Goal: Task Accomplishment & Management: Manage account settings

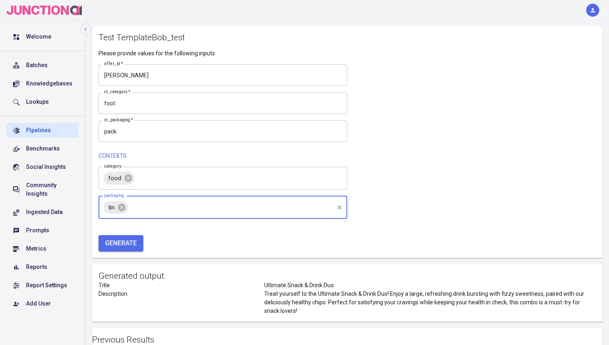
scroll to position [100, 0]
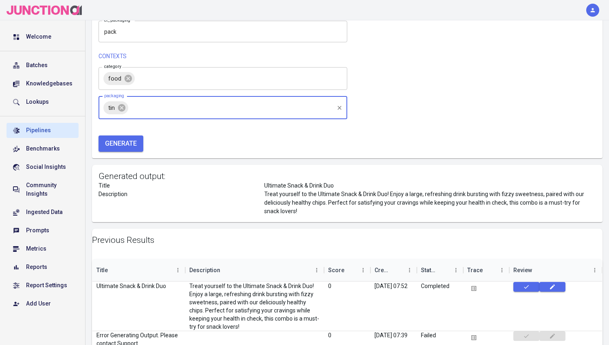
click at [586, 11] on div "button" at bounding box center [592, 10] width 13 height 13
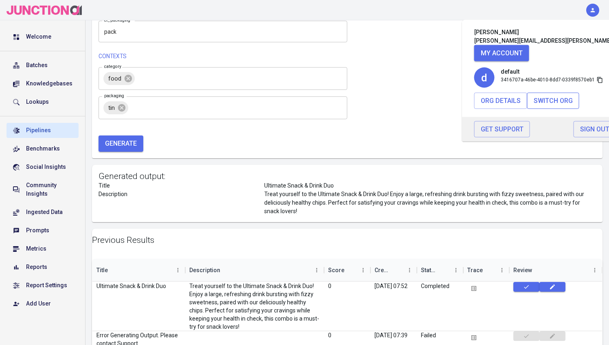
click at [546, 95] on button "Switch Org" at bounding box center [553, 100] width 52 height 16
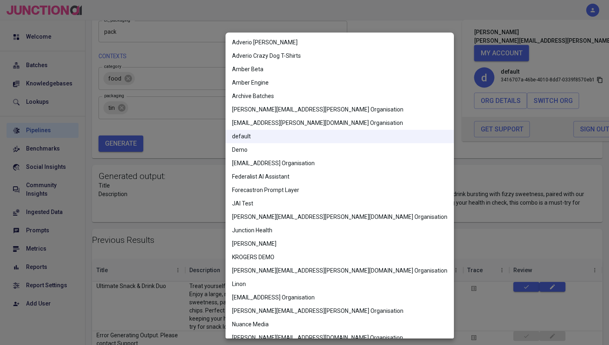
click at [305, 172] on body "Bob Axford bob.axford@junction.ai My Account d default 3416707a-46be-4010-8dd7-…" at bounding box center [304, 176] width 609 height 552
click at [264, 254] on li "KROGERS DEMO" at bounding box center [339, 257] width 228 height 13
type input "KROGERS DEMO"
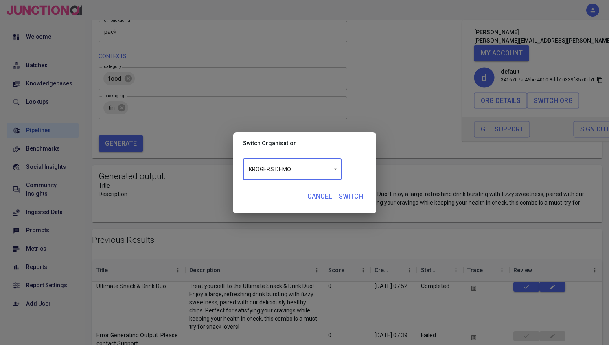
click at [358, 188] on div "KROGERS DEMO KROGERS DEMO ​ Cancel Switch" at bounding box center [304, 182] width 123 height 46
click at [348, 196] on button "Switch" at bounding box center [350, 196] width 31 height 16
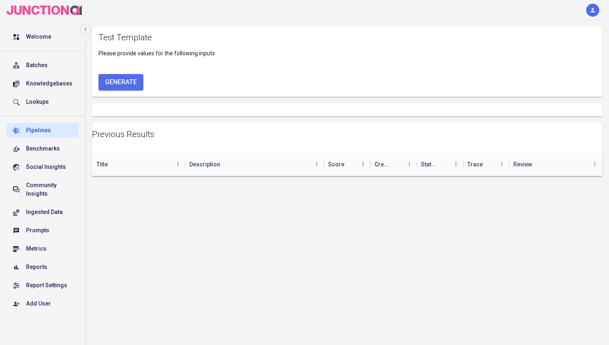
click at [36, 130] on div "Pipelines" at bounding box center [49, 130] width 46 height 9
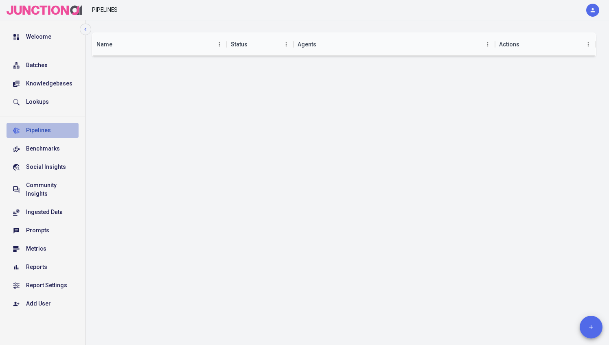
click at [33, 131] on div "Pipelines" at bounding box center [49, 130] width 46 height 9
click at [588, 6] on div "button" at bounding box center [592, 10] width 13 height 13
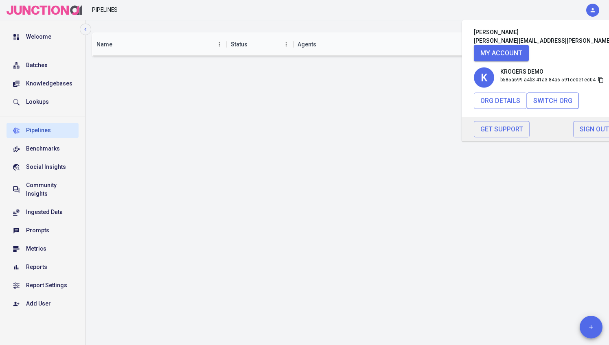
click at [548, 97] on button "Switch Org" at bounding box center [552, 100] width 52 height 16
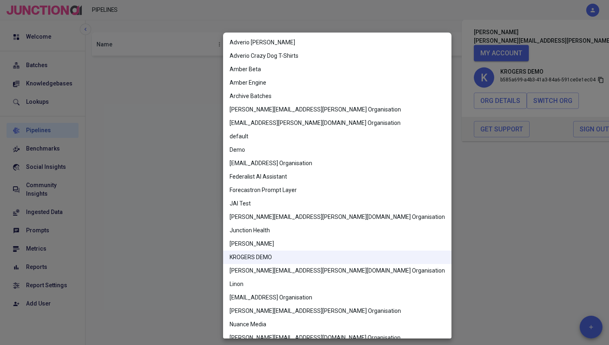
click at [302, 165] on body "Pipelines Bob Axford bob.axford@junction.ai My Account K KROGERS DEMO b585a699-…" at bounding box center [304, 172] width 609 height 345
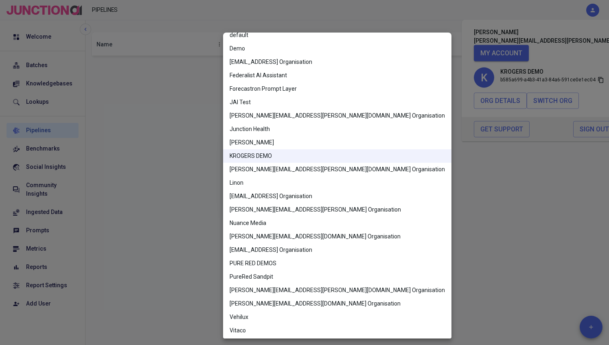
scroll to position [103, 0]
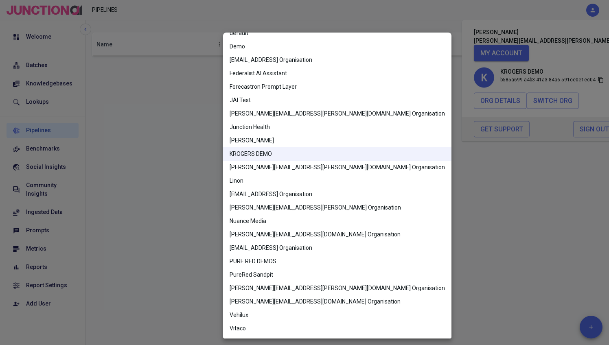
click at [257, 262] on li "PURE RED DEMOS" at bounding box center [337, 261] width 228 height 13
type input "PURE RED DEMOS"
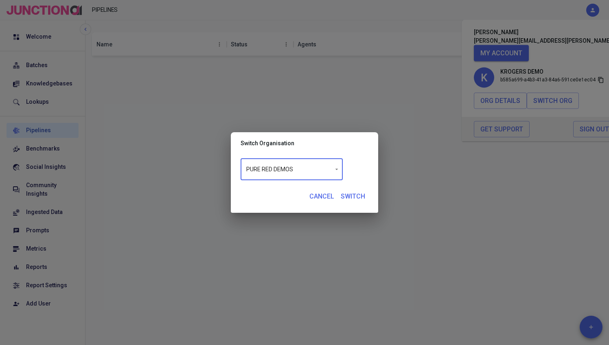
click at [348, 199] on button "Switch" at bounding box center [352, 196] width 31 height 16
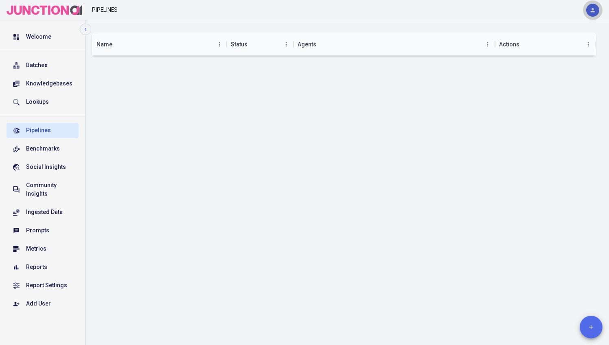
click at [591, 10] on icon "button" at bounding box center [592, 10] width 4 height 4
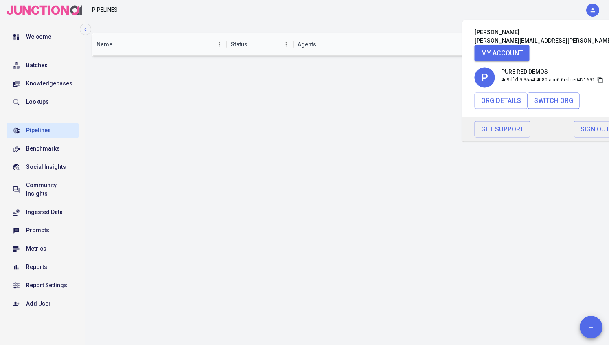
click at [551, 100] on button "Switch Org" at bounding box center [553, 100] width 52 height 16
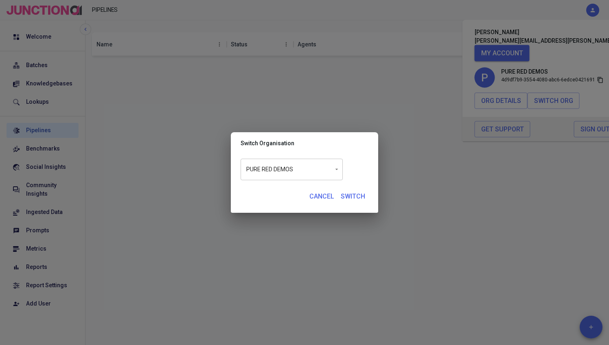
click at [269, 171] on body "Pipelines Bob Axford bob.axford@junction.ai My Account P PURE RED DEMOS 4d9df7b…" at bounding box center [304, 172] width 609 height 345
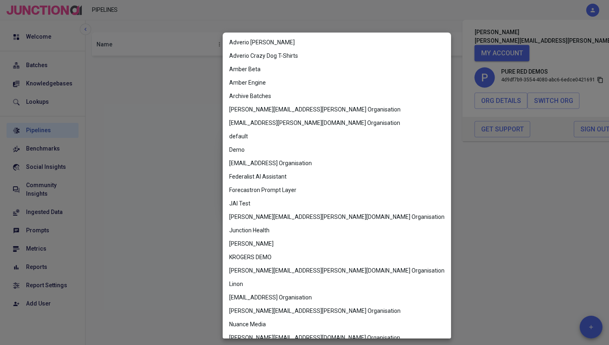
scroll to position [103, 0]
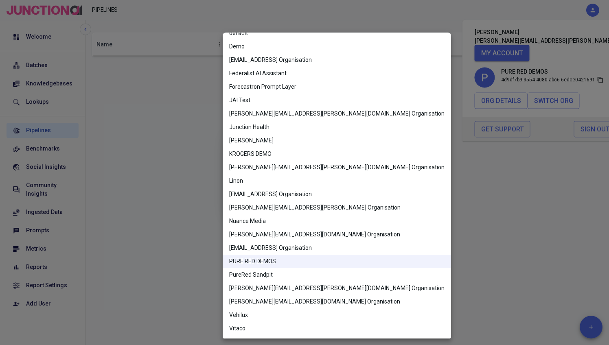
click at [254, 274] on li "PureRed Sandpit" at bounding box center [337, 274] width 228 height 13
type input "PureRed Sandpit"
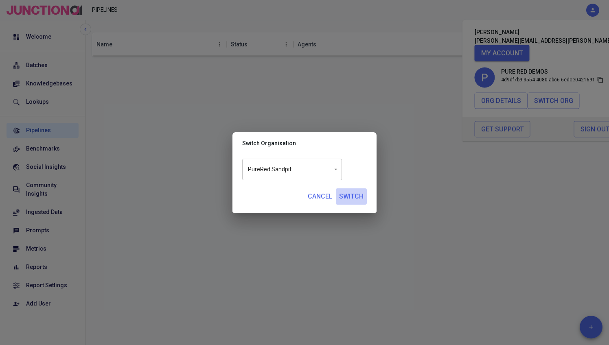
click at [346, 196] on button "Switch" at bounding box center [351, 196] width 31 height 16
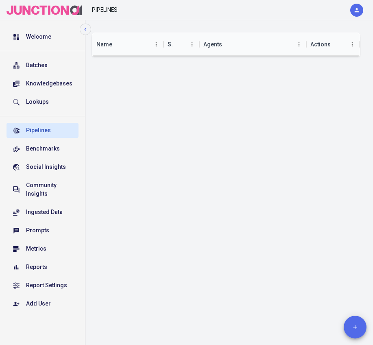
click at [358, 11] on icon "button" at bounding box center [357, 10] width 4 height 4
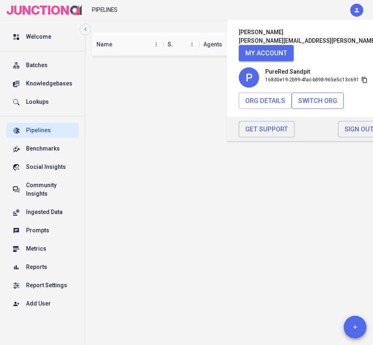
click at [331, 102] on button "Switch Org" at bounding box center [318, 100] width 52 height 16
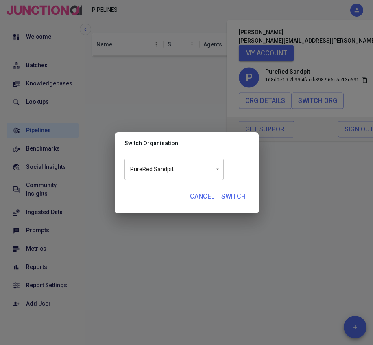
click at [194, 170] on body "Pipelines [PERSON_NAME] [PERSON_NAME][EMAIL_ADDRESS][PERSON_NAME] My Account P …" at bounding box center [186, 172] width 373 height 345
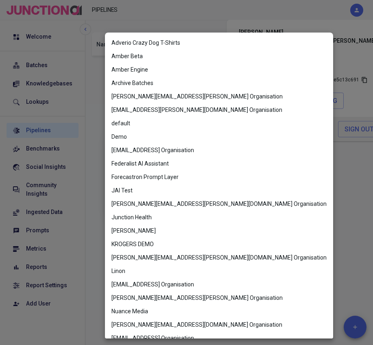
scroll to position [12, 0]
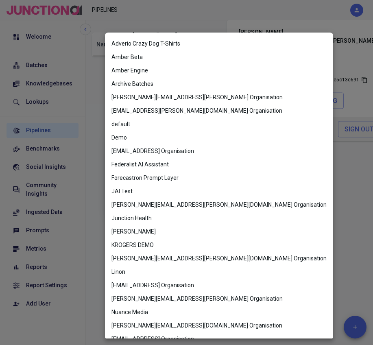
click at [125, 190] on li "JAI Test" at bounding box center [219, 191] width 228 height 13
type input "JAI Test"
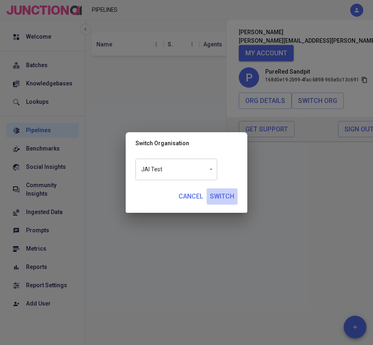
click at [219, 199] on button "Switch" at bounding box center [222, 196] width 31 height 16
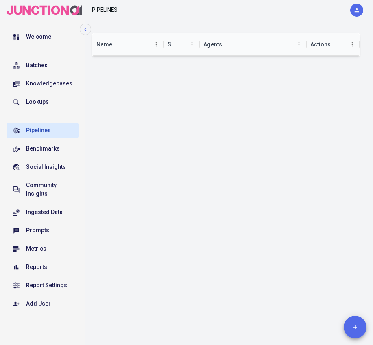
click at [355, 11] on icon "button" at bounding box center [357, 10] width 4 height 4
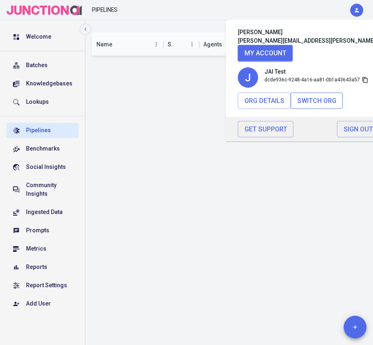
click at [307, 103] on button "Switch Org" at bounding box center [317, 100] width 52 height 16
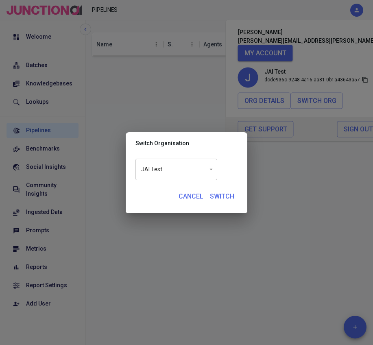
click at [185, 161] on body "Pipelines [PERSON_NAME] [PERSON_NAME][EMAIL_ADDRESS][PERSON_NAME] My Account J …" at bounding box center [186, 172] width 373 height 345
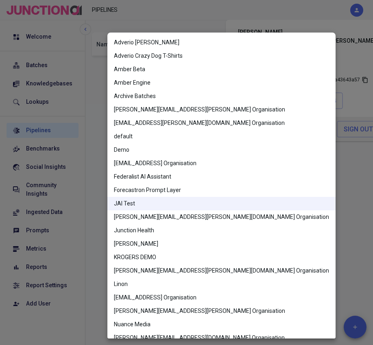
click at [136, 137] on li "default" at bounding box center [221, 136] width 228 height 13
type input "default"
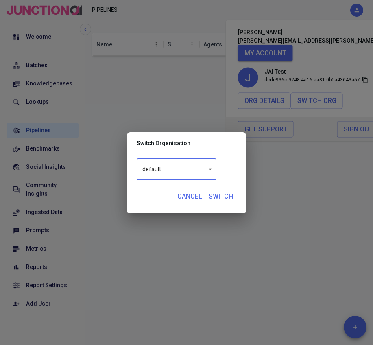
click at [217, 192] on button "Switch" at bounding box center [220, 196] width 31 height 16
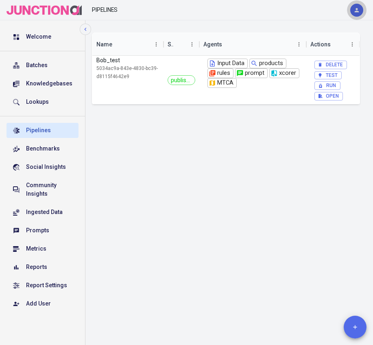
click at [356, 10] on icon "button" at bounding box center [356, 10] width 7 height 7
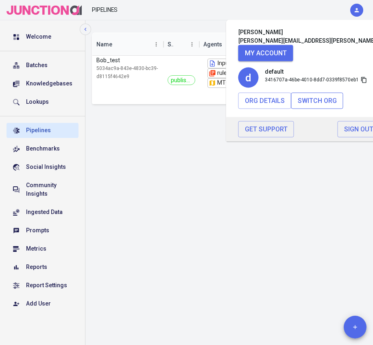
click at [317, 105] on button "Switch Org" at bounding box center [317, 100] width 52 height 16
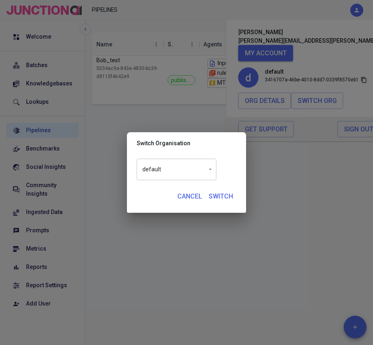
click at [185, 172] on body "Pipelines [PERSON_NAME] [PERSON_NAME][EMAIL_ADDRESS][PERSON_NAME] My Account d …" at bounding box center [186, 172] width 373 height 345
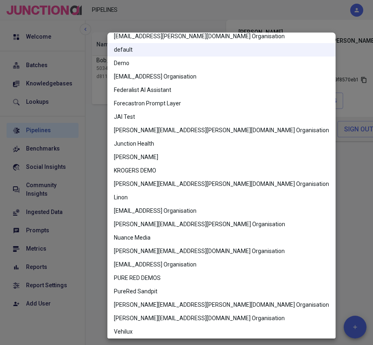
scroll to position [88, 0]
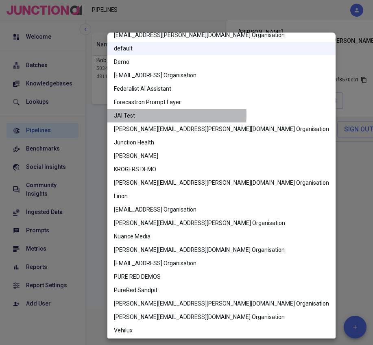
click at [135, 114] on li "JAI Test" at bounding box center [221, 115] width 228 height 13
type input "JAI Test"
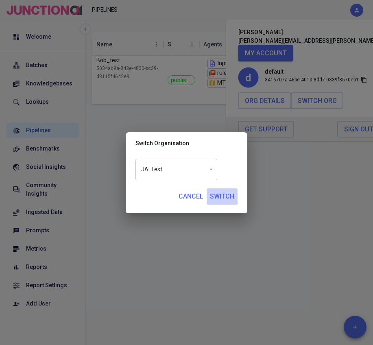
click at [227, 196] on button "Switch" at bounding box center [222, 196] width 31 height 16
